Goal: Check status: Check status

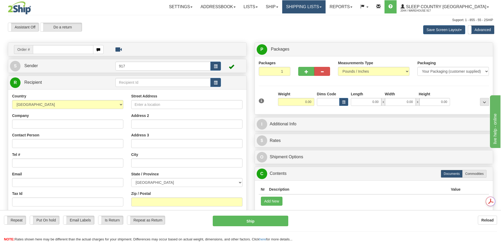
click at [317, 8] on link "Shipping lists" at bounding box center [303, 6] width 43 height 13
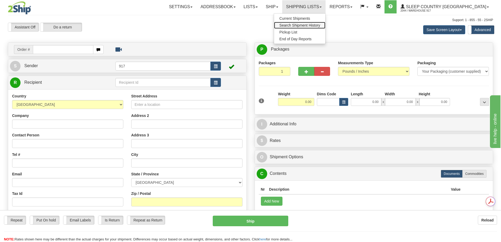
click at [315, 24] on span "Search Shipment History" at bounding box center [299, 25] width 41 height 4
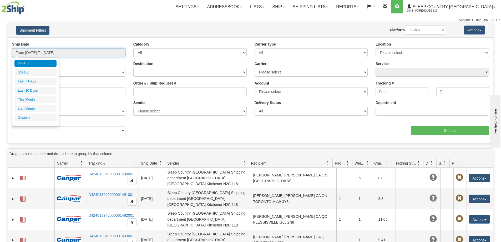
click at [115, 54] on input "From 10/06/2025 To 10/07/2025" at bounding box center [68, 52] width 113 height 9
click at [34, 90] on li "Last 30 Days" at bounding box center [35, 90] width 42 height 7
type input "From 09/08/2025 To 10/07/2025"
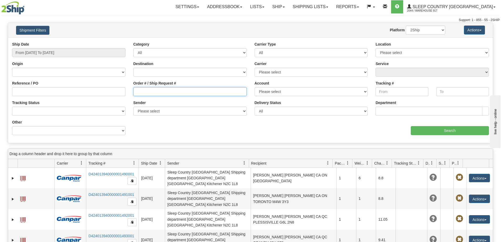
click at [190, 90] on input "Order # / Ship Request #" at bounding box center [189, 91] width 113 height 9
paste input "9000I144437"
type input "9000I144437"
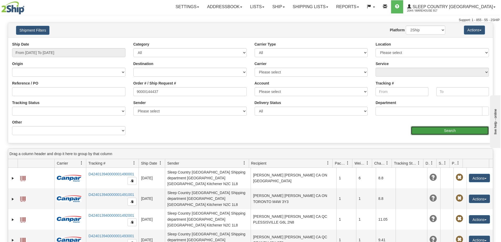
click at [438, 128] on input "Search" at bounding box center [450, 130] width 78 height 9
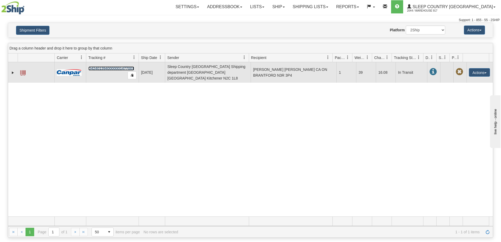
click at [93, 66] on link "D424013940000001477001" at bounding box center [111, 68] width 46 height 4
